Goal: Task Accomplishment & Management: Manage account settings

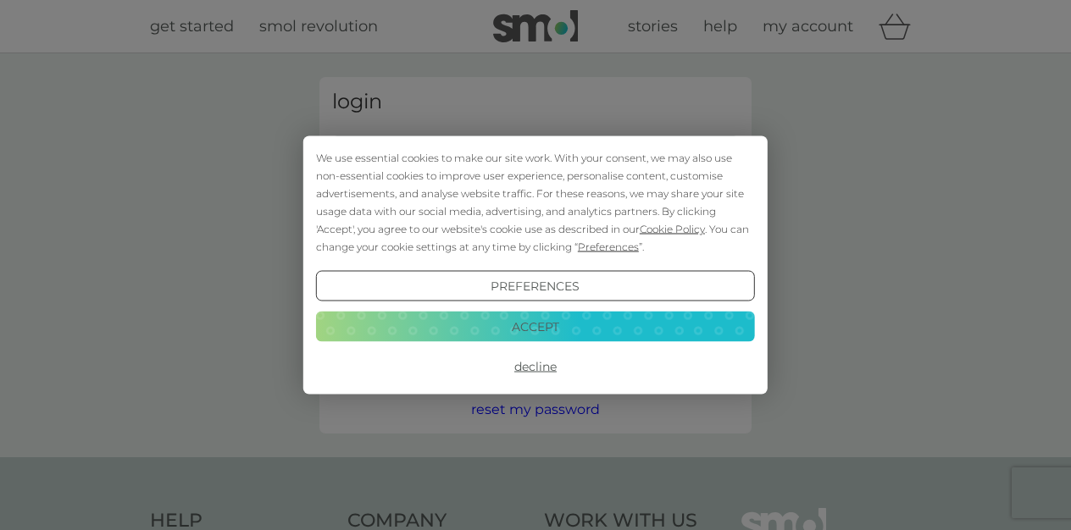
click at [527, 323] on button "Accept" at bounding box center [535, 326] width 439 height 31
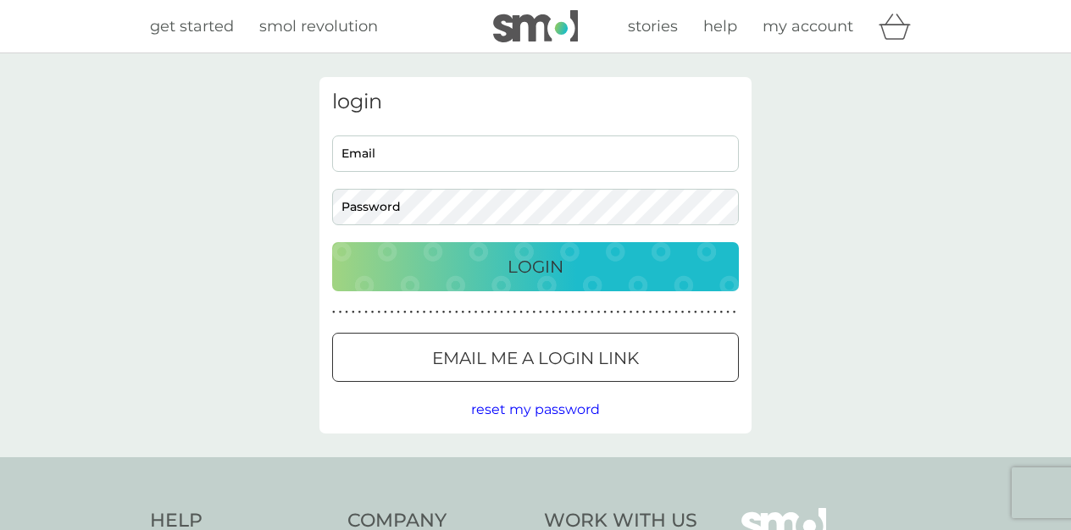
click at [411, 160] on input "Email" at bounding box center [535, 154] width 407 height 36
type input "[EMAIL_ADDRESS][DOMAIN_NAME]"
click at [519, 261] on p "Login" at bounding box center [536, 266] width 56 height 27
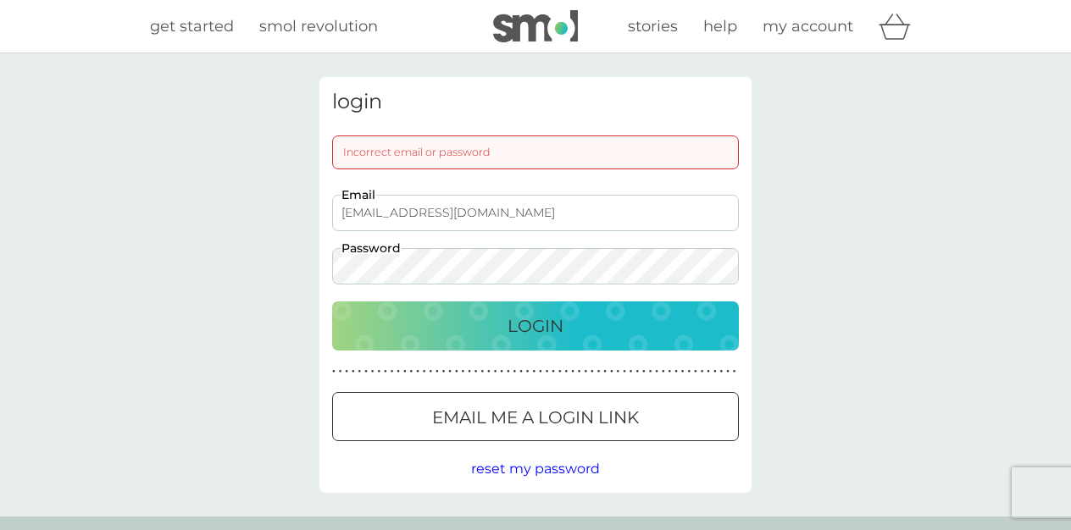
click at [546, 319] on p "Login" at bounding box center [536, 326] width 56 height 27
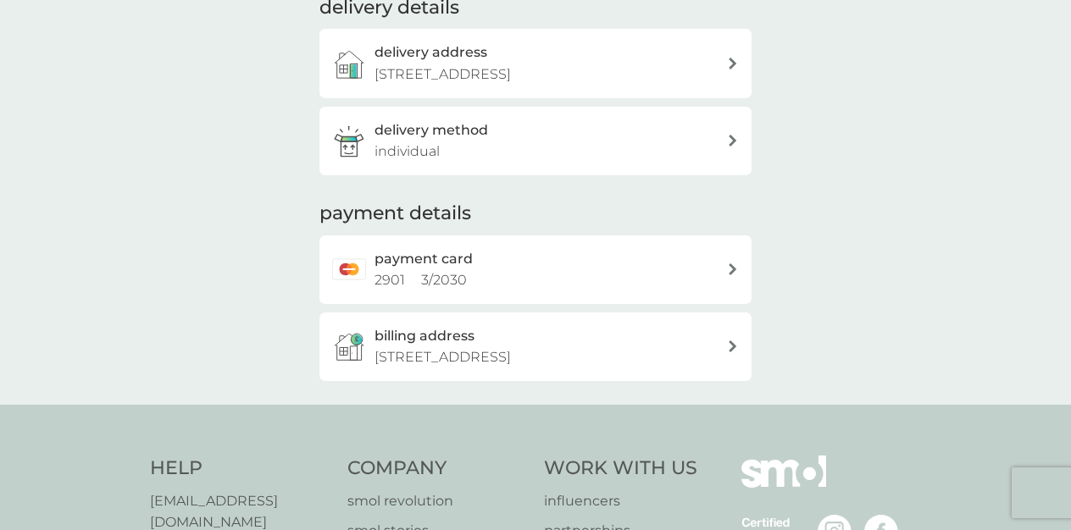
scroll to position [401, 0]
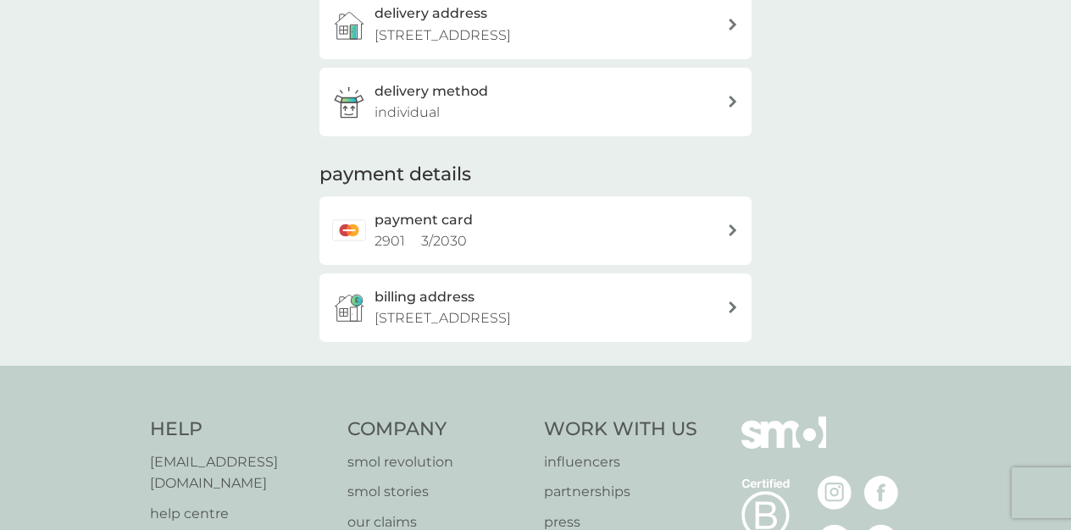
click at [730, 225] on icon at bounding box center [733, 231] width 8 height 12
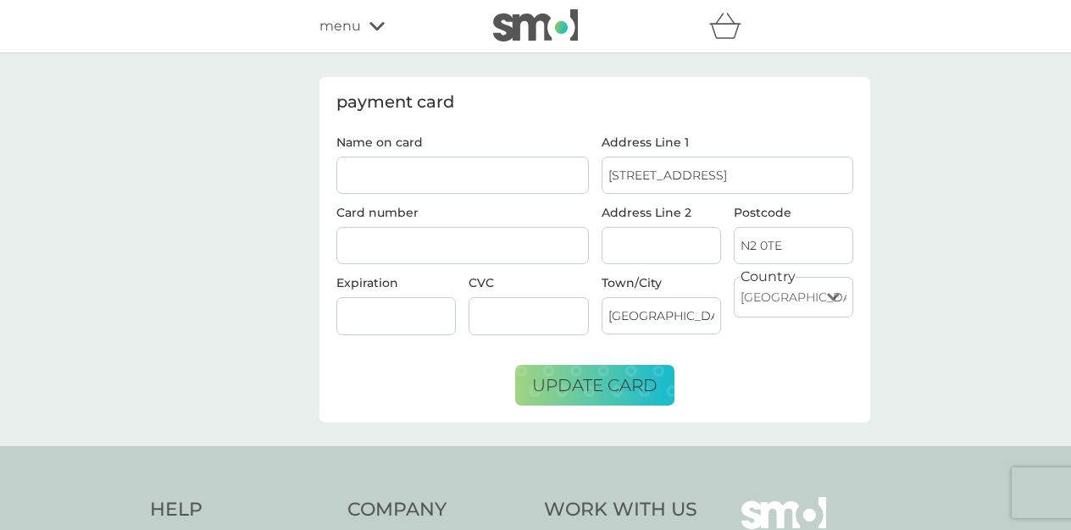
click at [434, 177] on input "Name on card" at bounding box center [462, 175] width 253 height 37
type input "miss s knight"
click at [594, 373] on button "update card" at bounding box center [594, 385] width 159 height 41
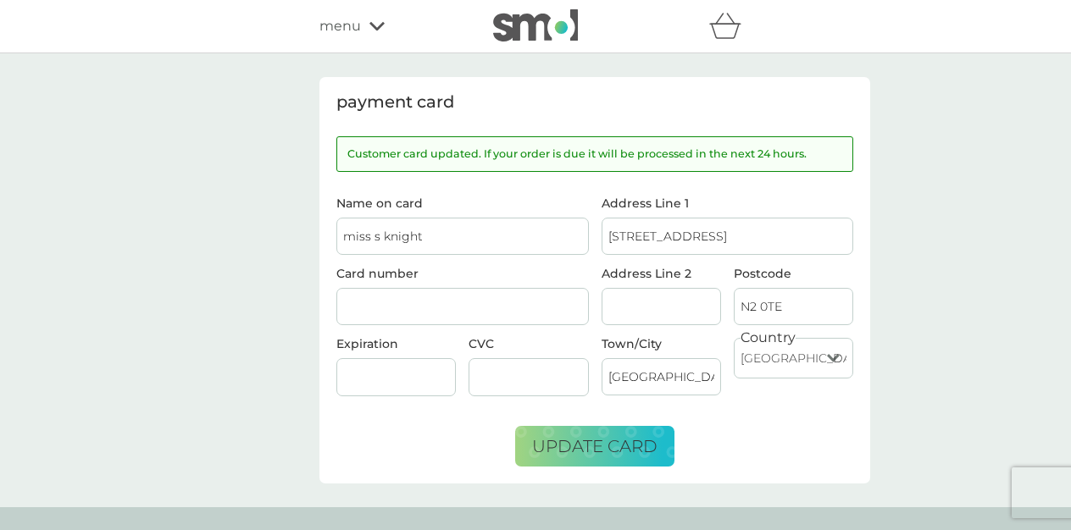
click at [717, 197] on label "Address Line 1" at bounding box center [728, 203] width 253 height 12
click at [717, 218] on input "78 Church Lane" at bounding box center [728, 236] width 253 height 37
click at [217, 185] on div "payment card Customer card updated. If your order is due it will be processed i…" at bounding box center [535, 280] width 1071 height 454
